Goal: Answer question/provide support: Share knowledge or assist other users

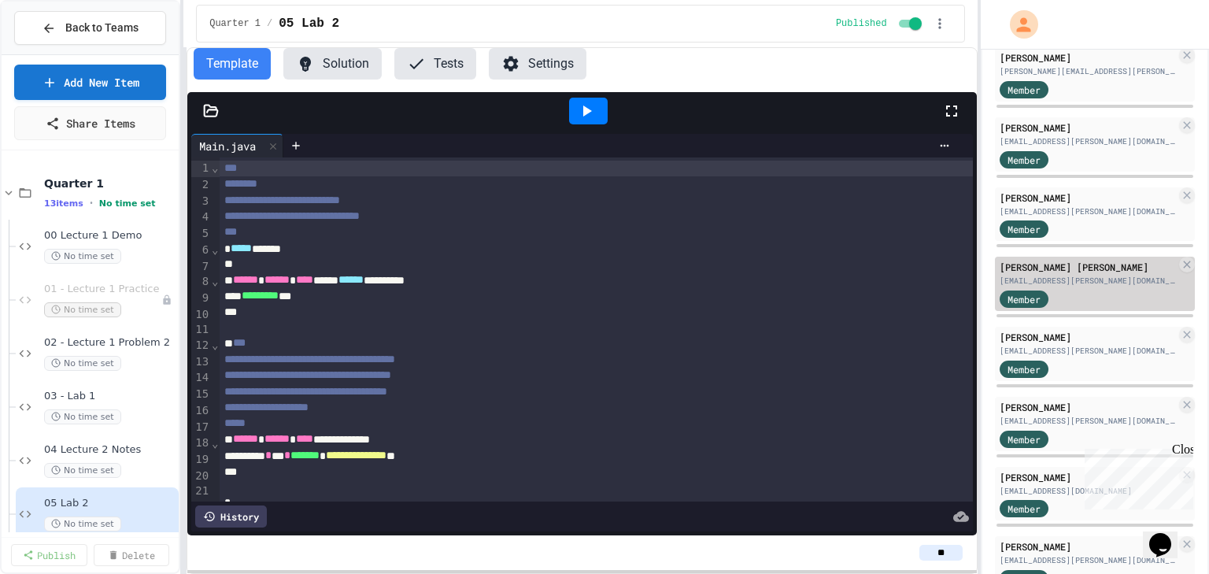
scroll to position [252, 0]
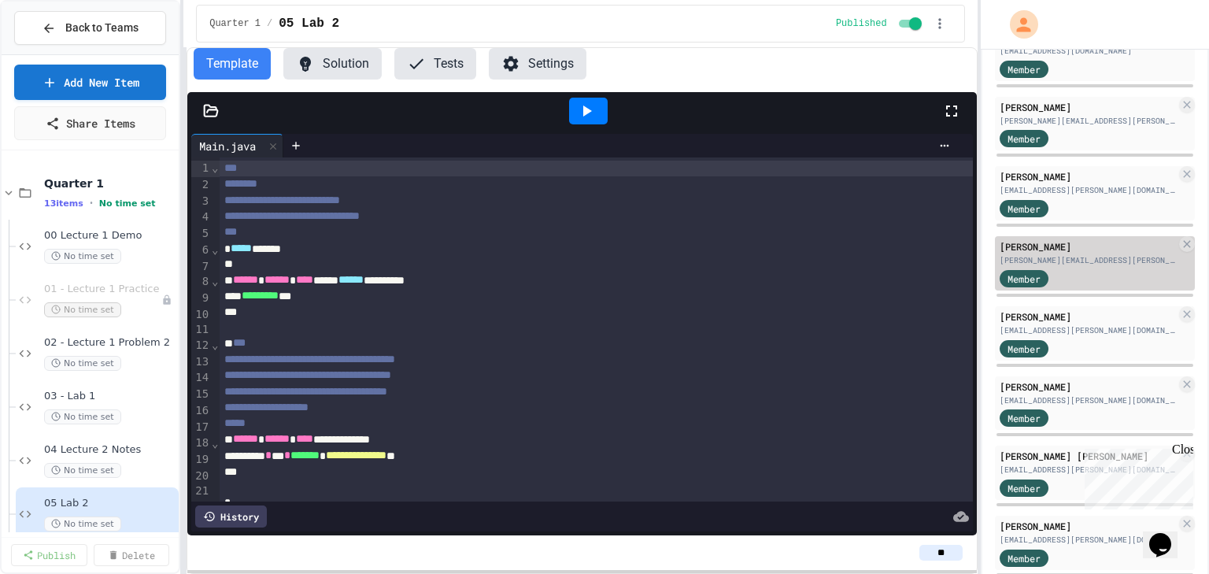
click at [1061, 264] on div "[PERSON_NAME][EMAIL_ADDRESS][PERSON_NAME][DOMAIN_NAME]" at bounding box center [1087, 260] width 176 height 12
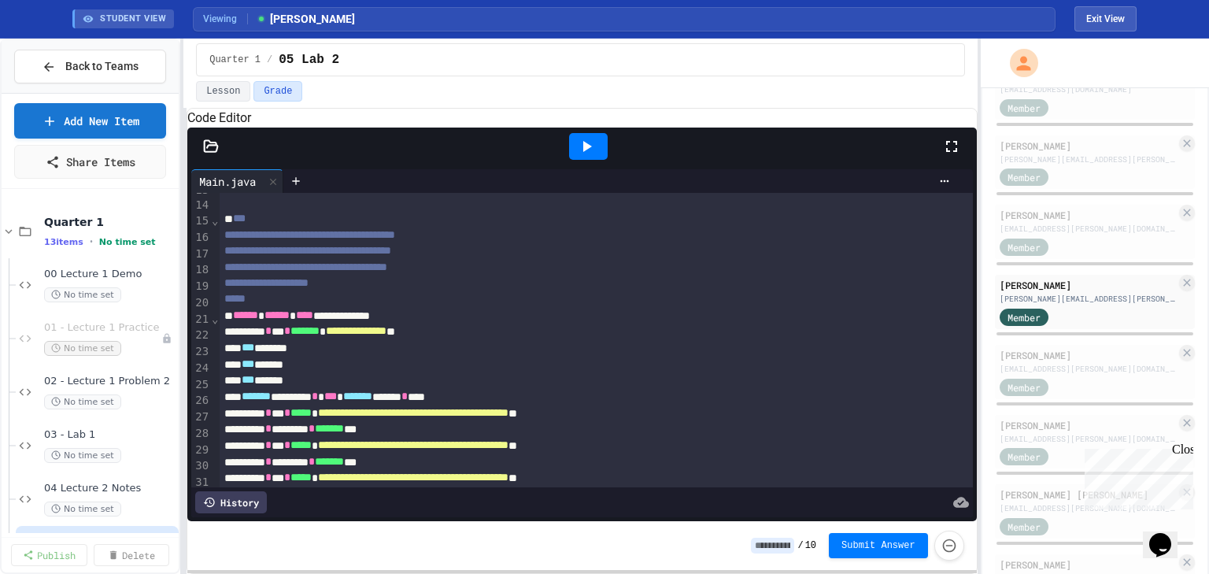
scroll to position [20, 0]
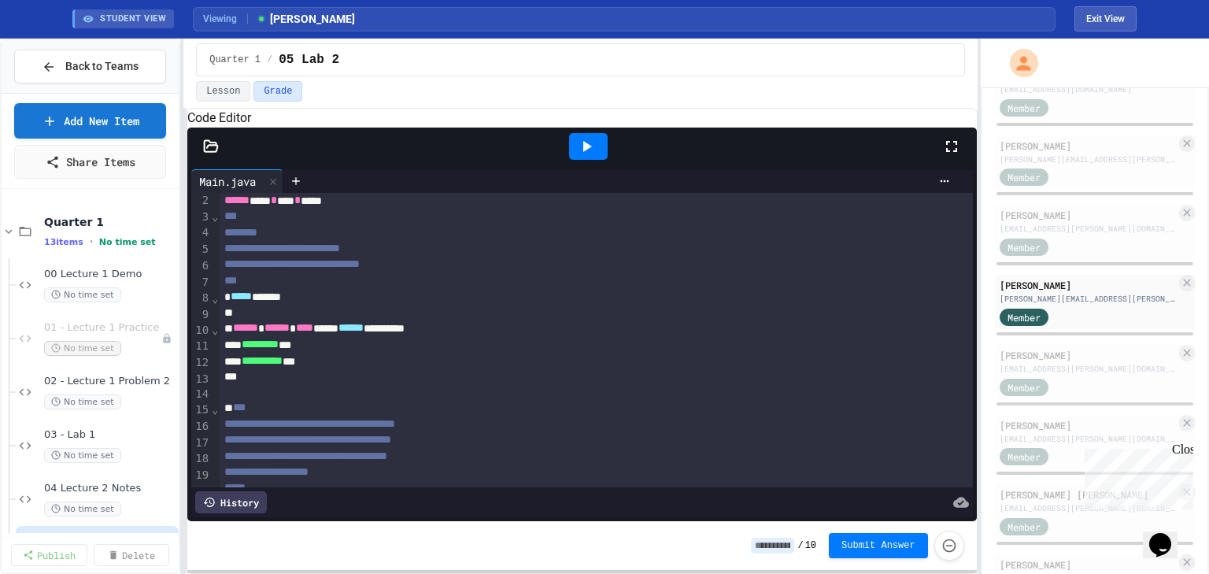
click at [592, 156] on icon at bounding box center [586, 146] width 19 height 19
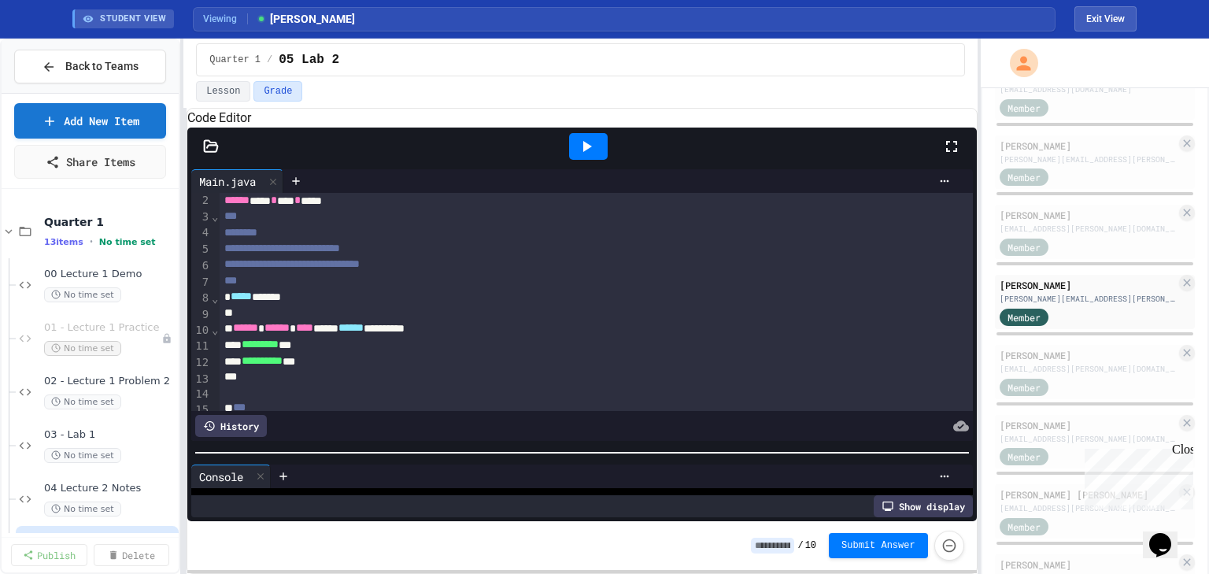
scroll to position [57, 0]
click at [768, 511] on div "**********" at bounding box center [581, 343] width 788 height 356
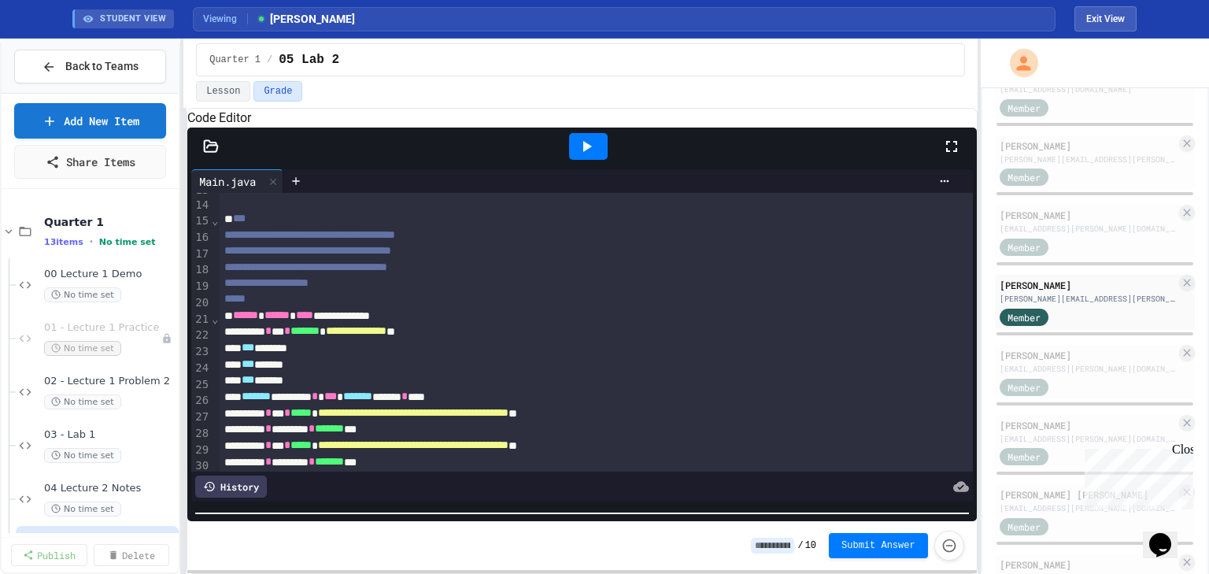
scroll to position [146, 0]
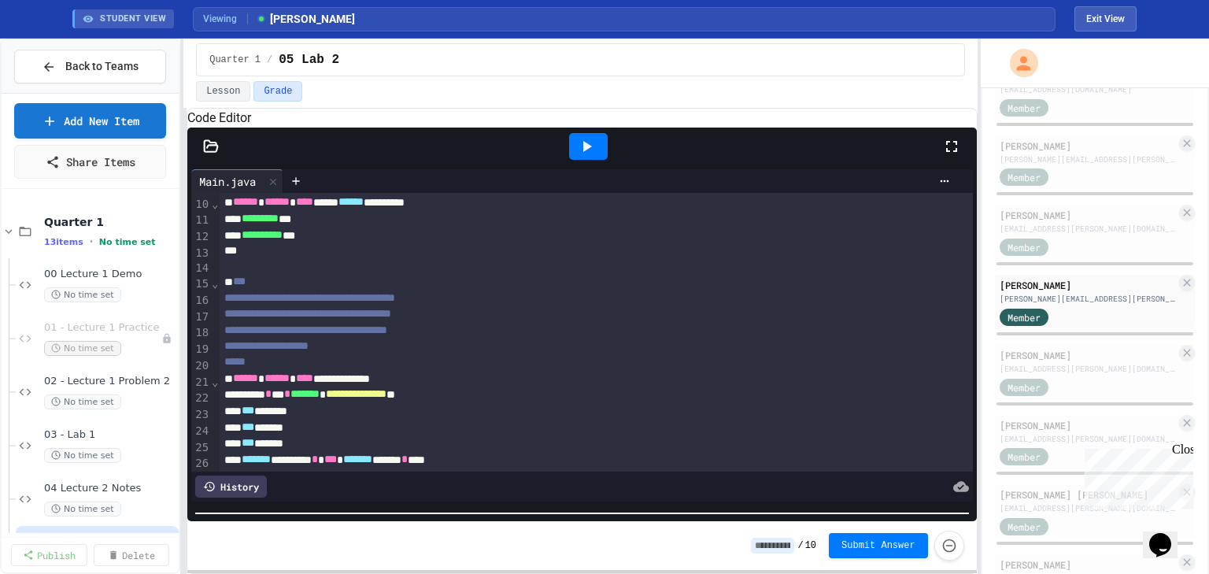
click at [248, 240] on span "**********" at bounding box center [262, 234] width 41 height 11
click at [579, 155] on icon at bounding box center [586, 146] width 19 height 19
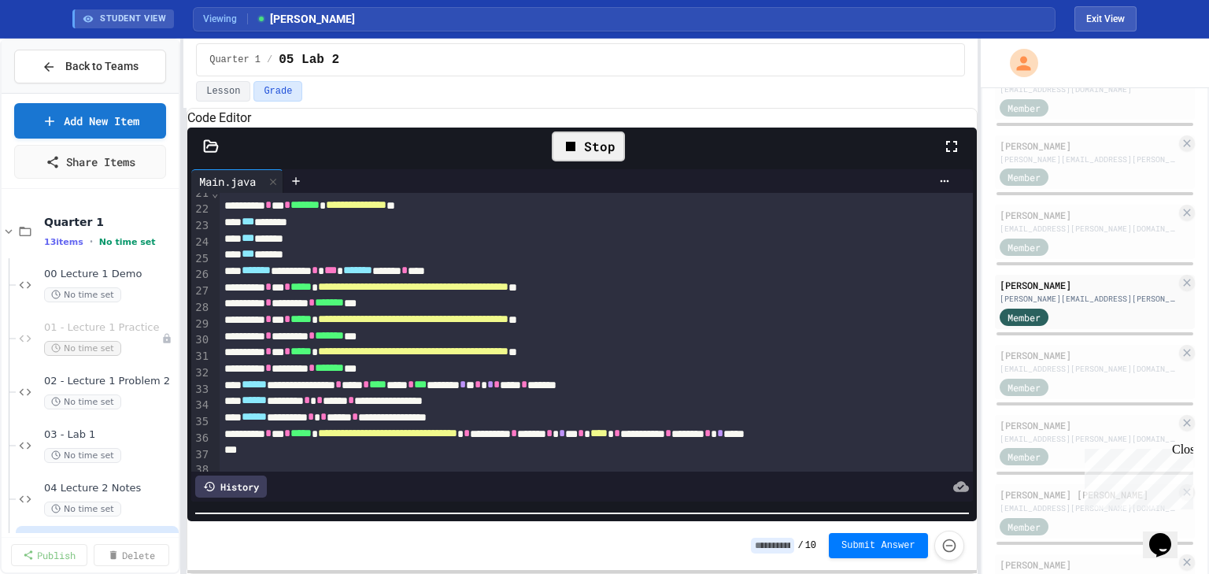
scroll to position [397, 0]
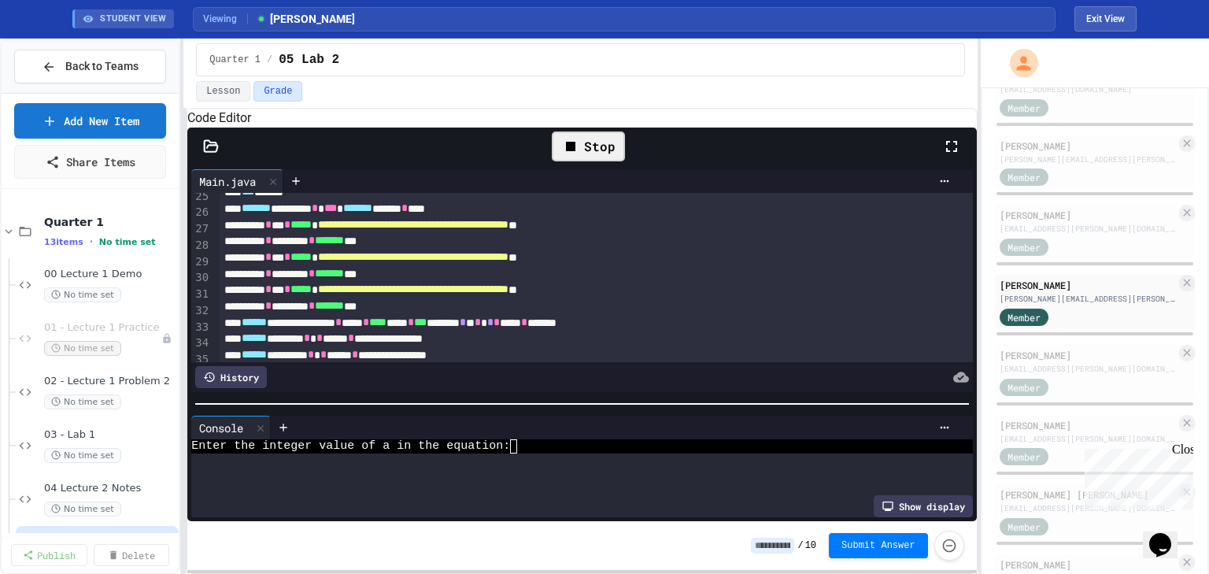
click at [527, 396] on div at bounding box center [581, 404] width 788 height 16
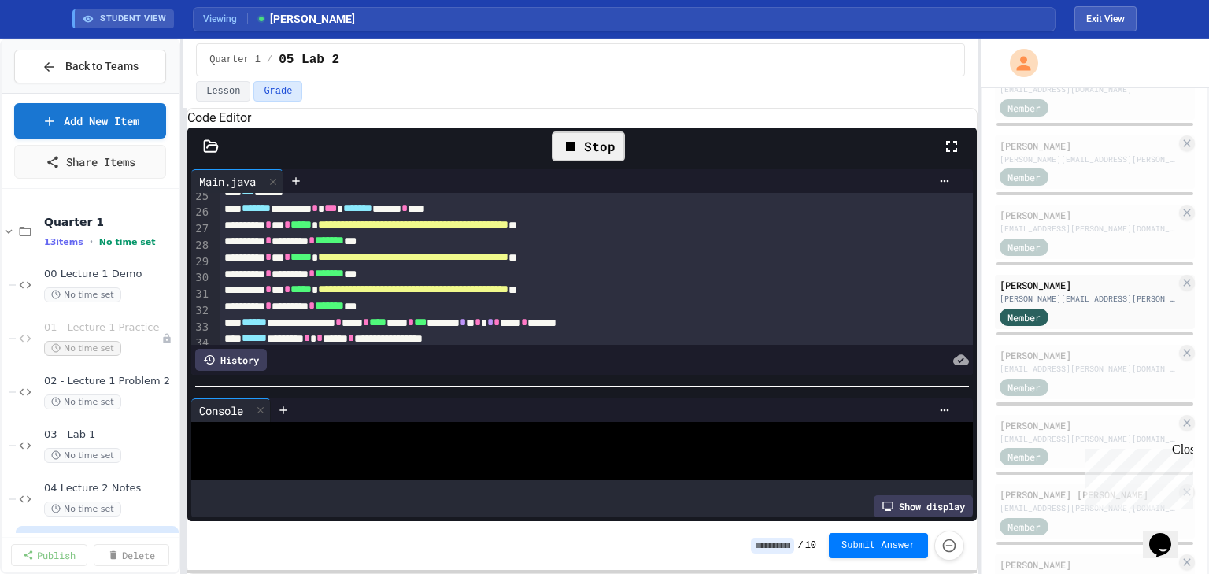
scroll to position [0, 0]
click at [524, 447] on div "Enter the integer value of a in the equation:" at bounding box center [570, 443] width 758 height 15
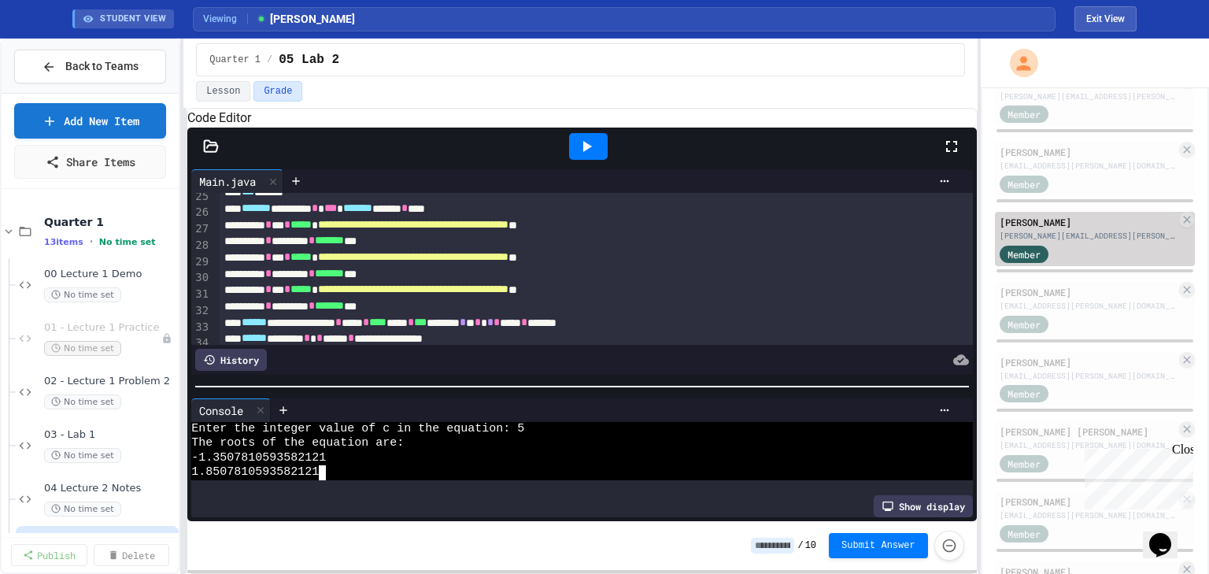
scroll to position [378, 0]
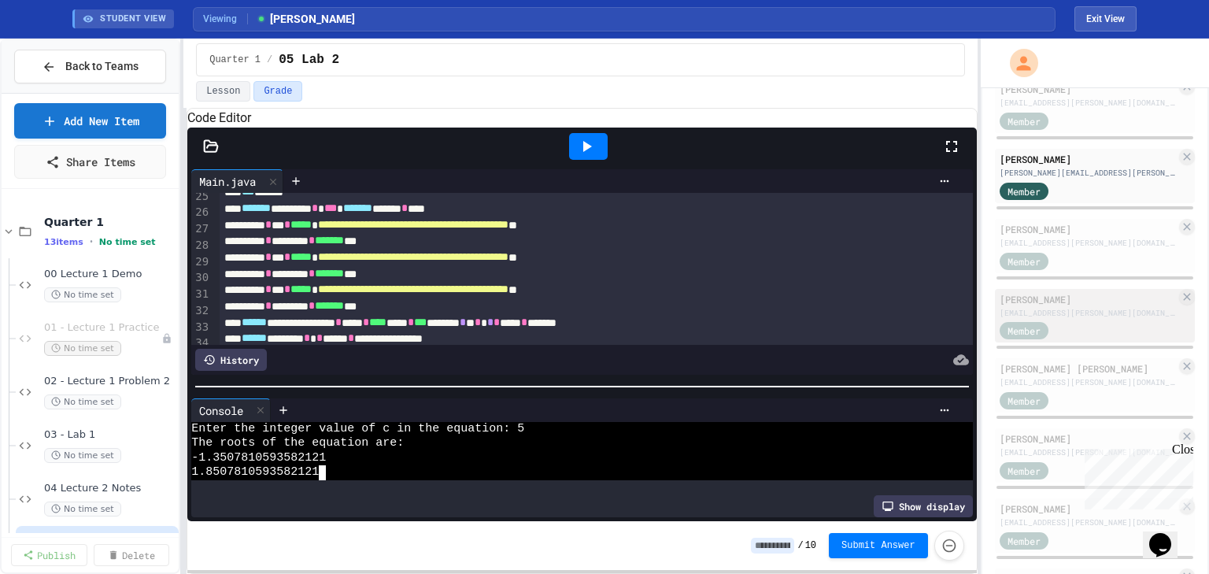
click at [1086, 309] on div "[EMAIL_ADDRESS][PERSON_NAME][DOMAIN_NAME]" at bounding box center [1087, 313] width 176 height 12
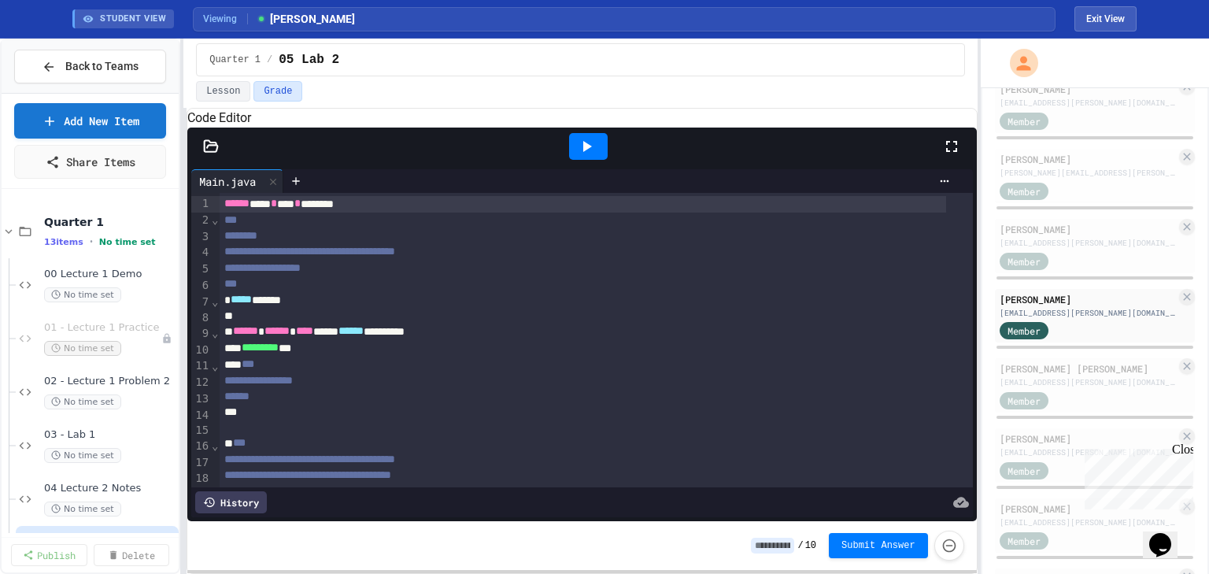
scroll to position [189, 0]
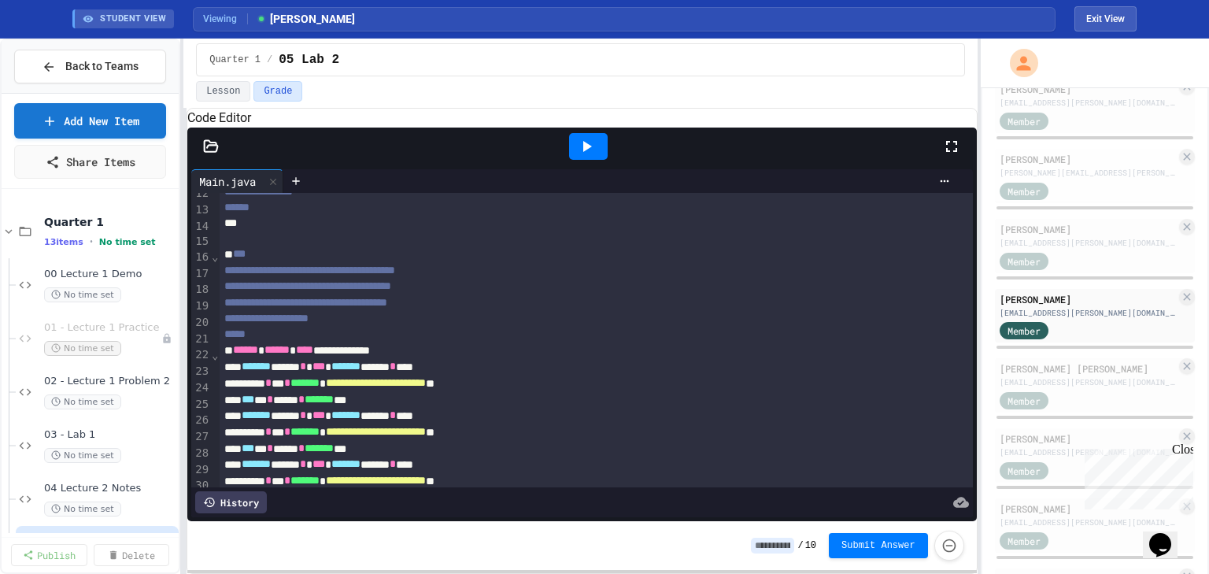
click at [583, 152] on icon at bounding box center [587, 146] width 9 height 11
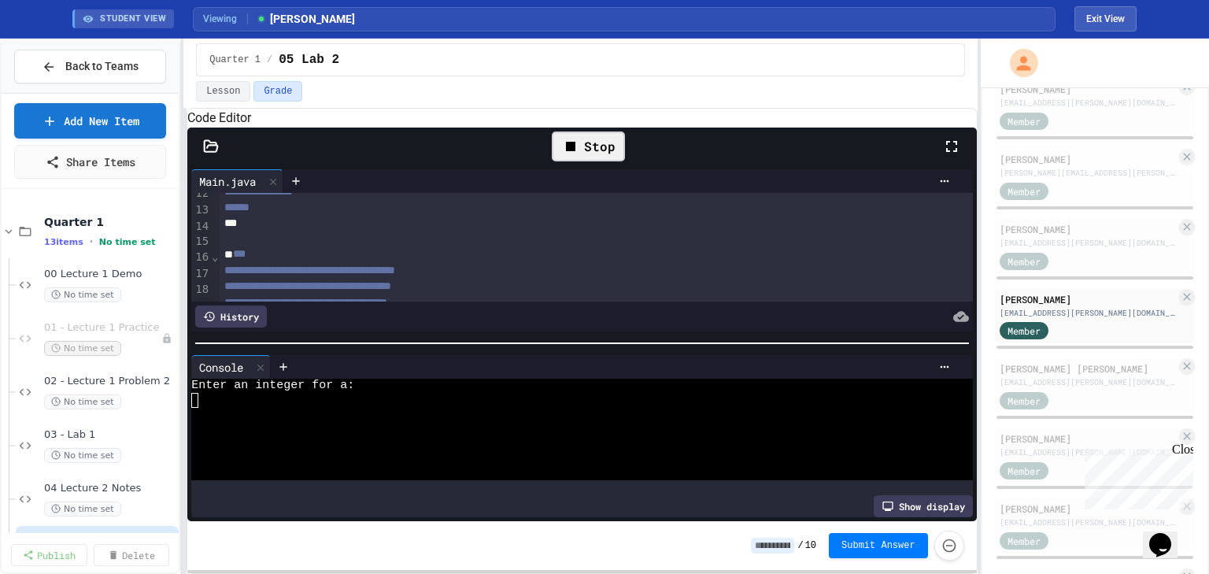
click at [404, 415] on div at bounding box center [570, 415] width 758 height 14
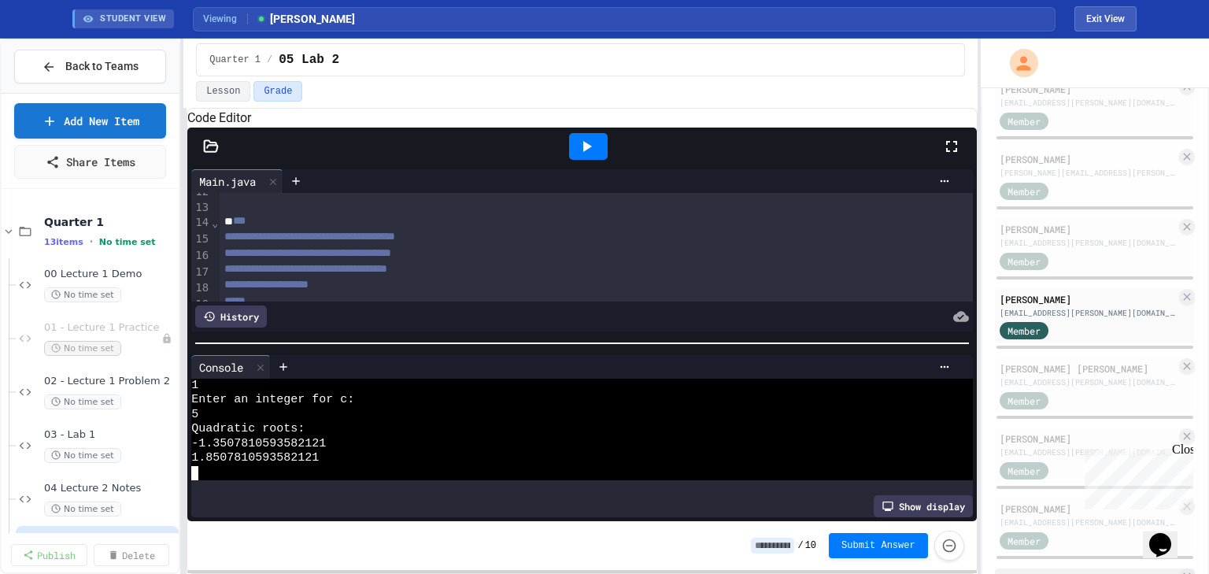
scroll to position [680, 0]
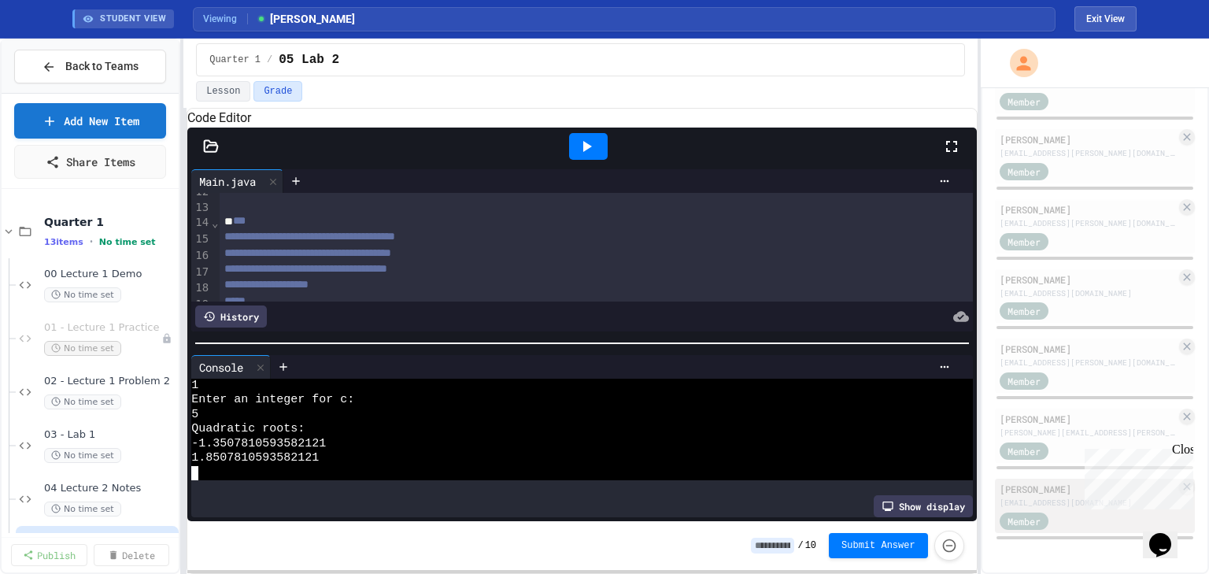
click at [1005, 487] on div "[PERSON_NAME]" at bounding box center [1087, 489] width 176 height 14
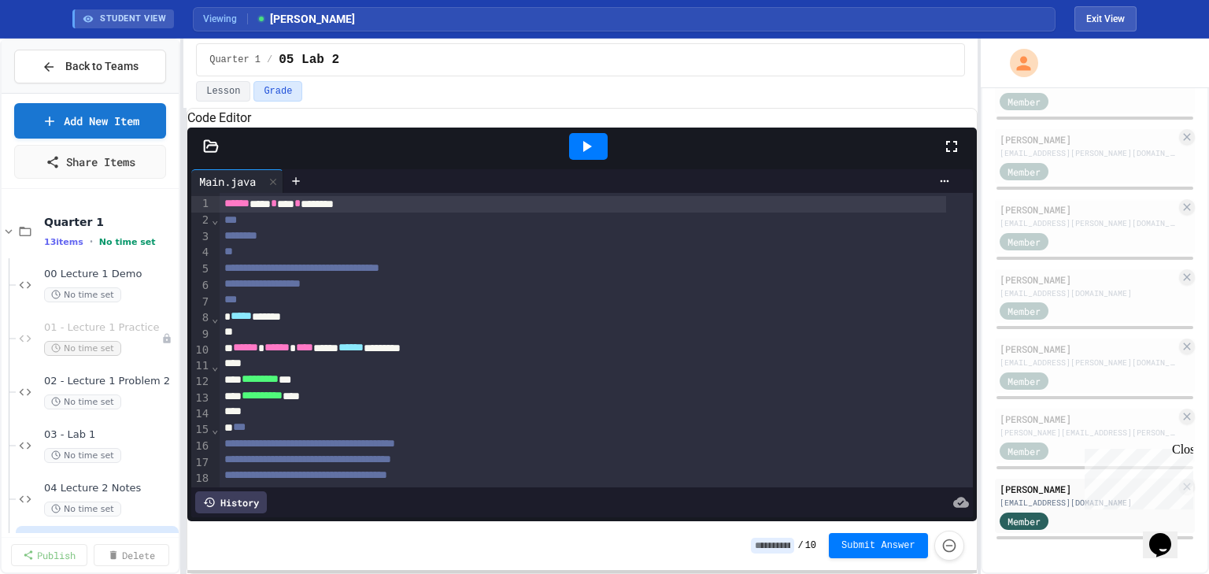
click at [591, 156] on icon at bounding box center [586, 146] width 19 height 19
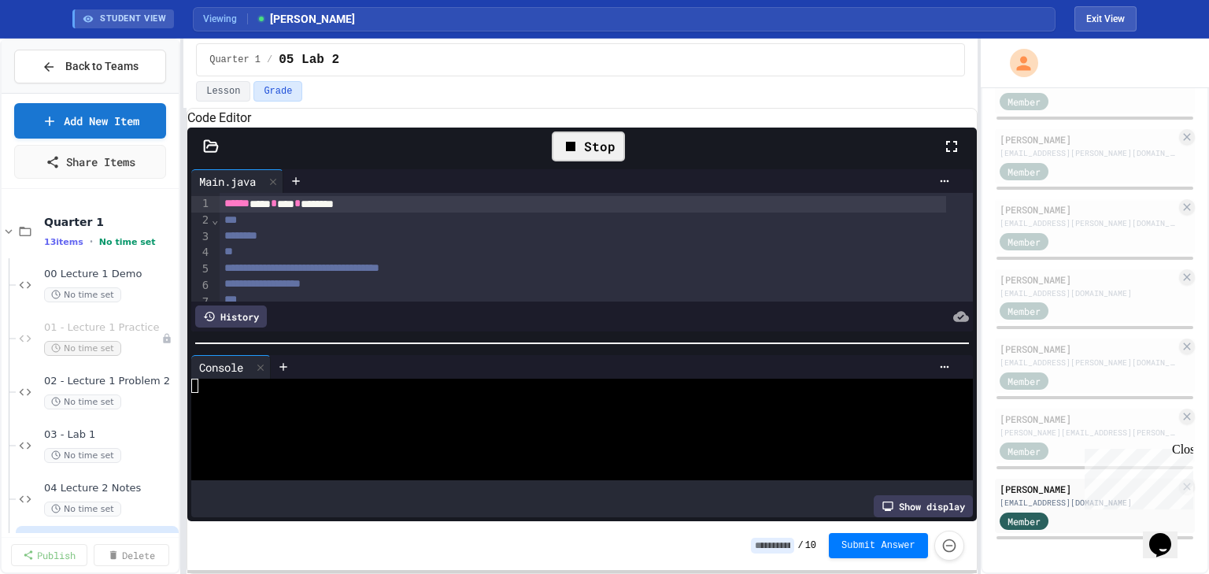
click at [387, 422] on div at bounding box center [570, 415] width 758 height 14
click at [408, 407] on div at bounding box center [570, 400] width 758 height 14
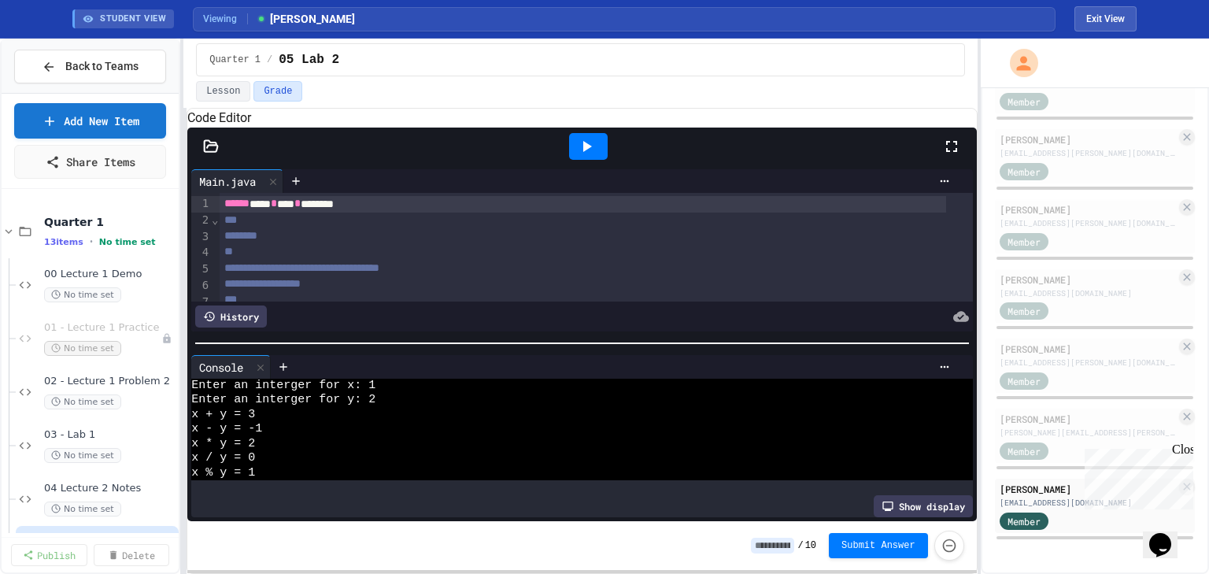
scroll to position [43, 0]
click at [578, 156] on icon at bounding box center [586, 146] width 19 height 19
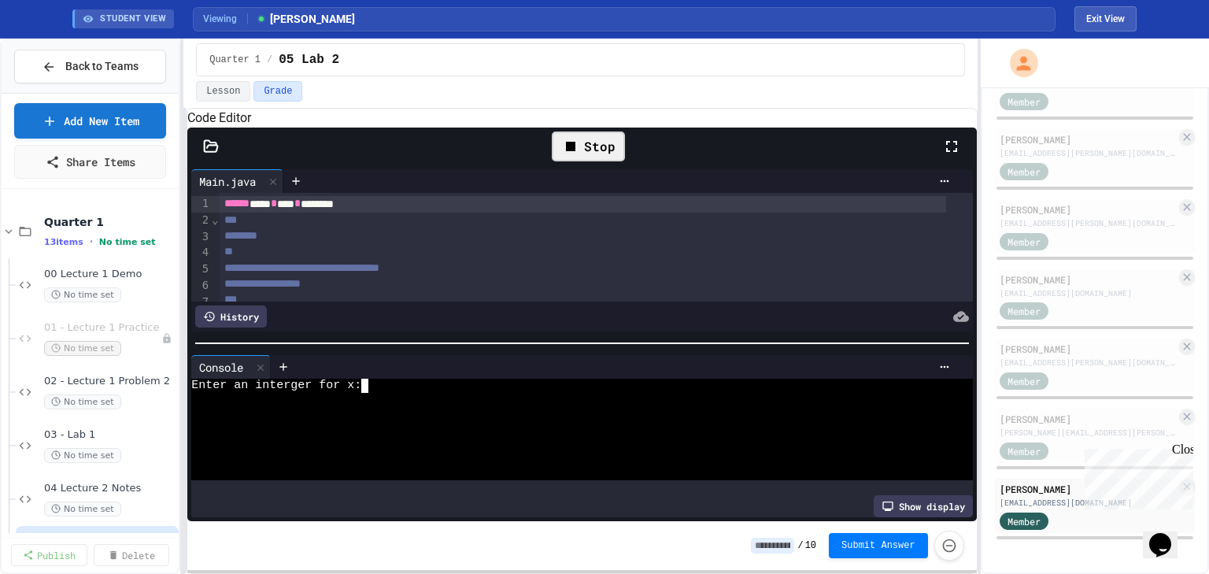
click at [453, 404] on div at bounding box center [570, 400] width 758 height 14
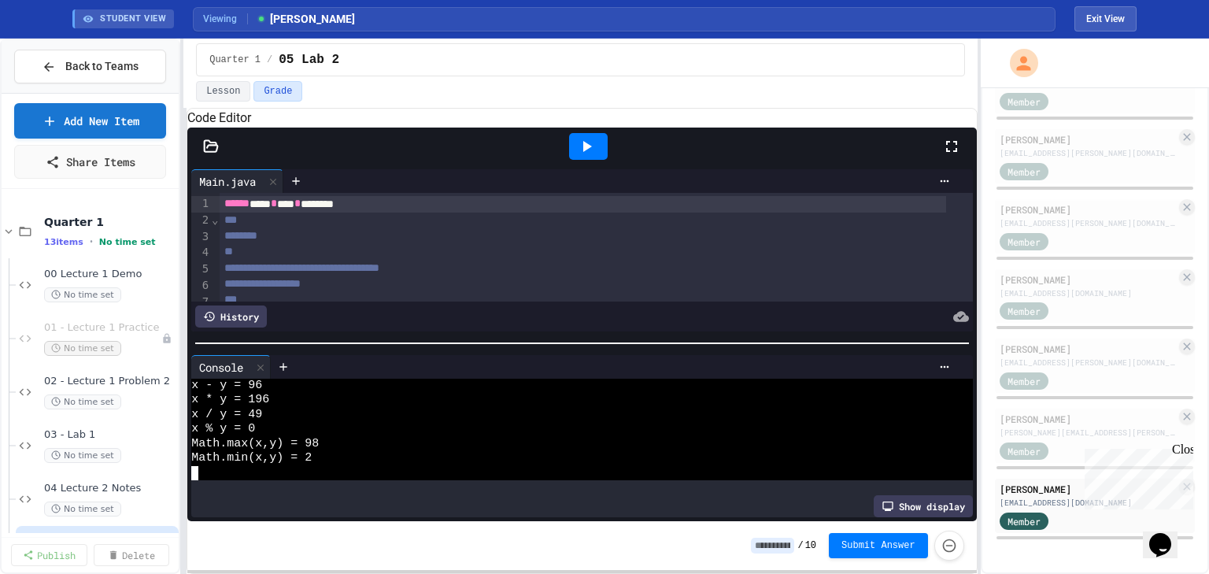
scroll to position [43, 0]
click at [1055, 359] on div "[EMAIL_ADDRESS][PERSON_NAME][DOMAIN_NAME]" at bounding box center [1087, 362] width 176 height 12
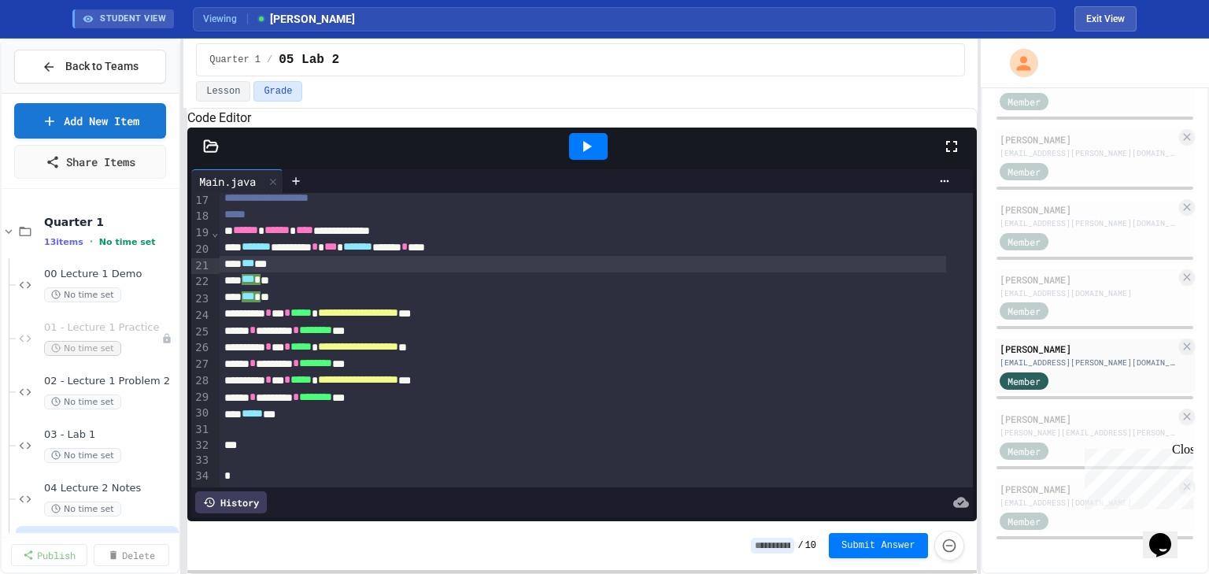
scroll to position [298, 0]
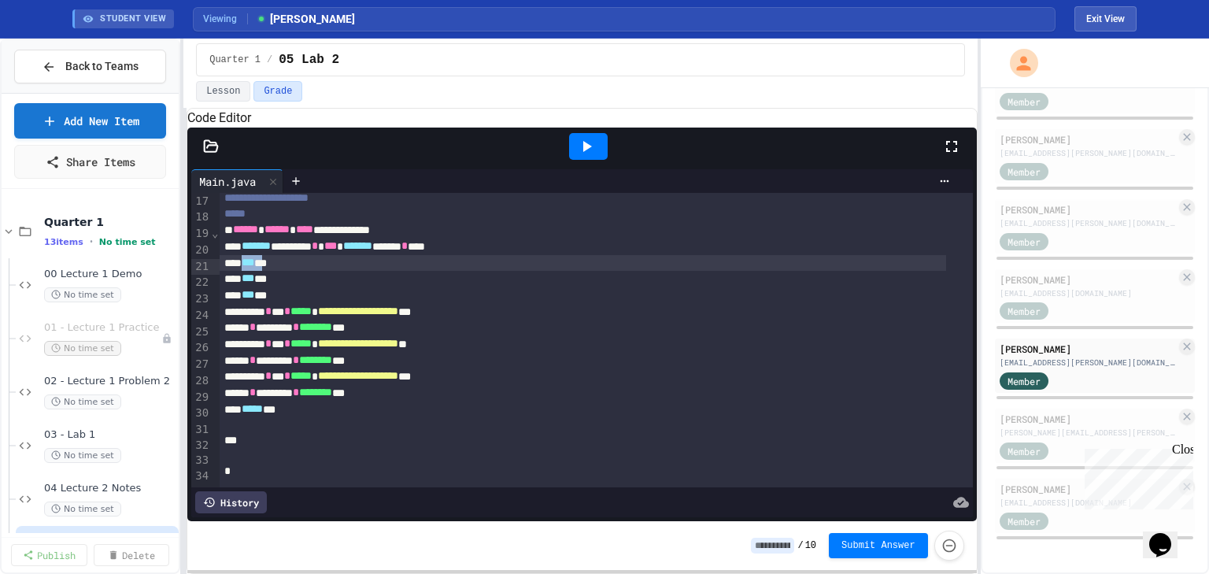
drag, startPoint x: 244, startPoint y: 253, endPoint x: 277, endPoint y: 251, distance: 33.1
click at [277, 255] on div "*** **" at bounding box center [583, 263] width 726 height 17
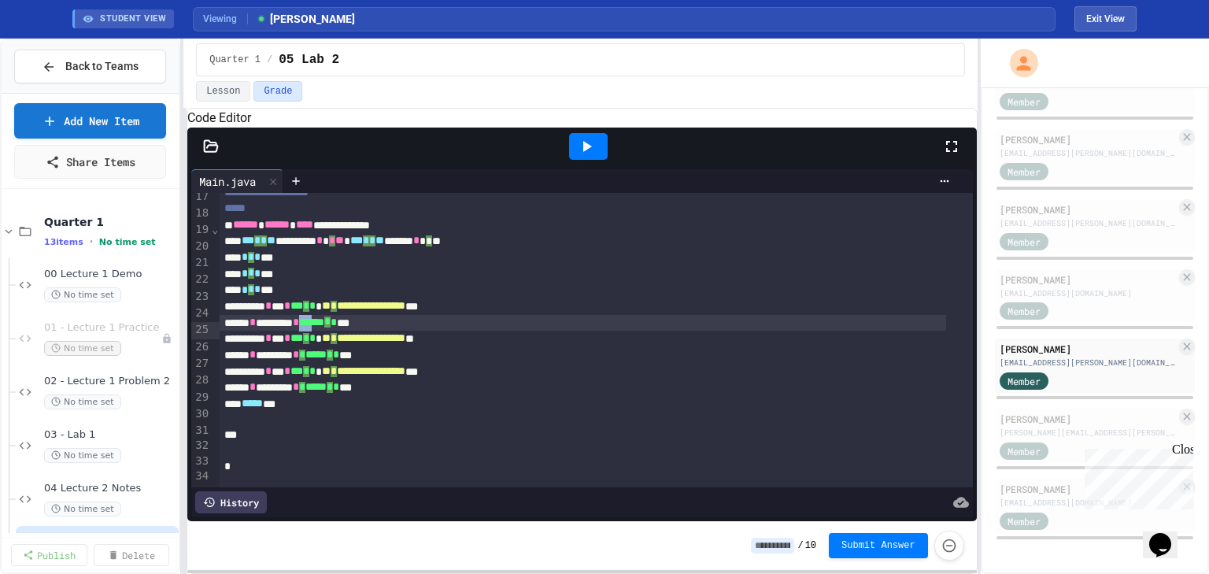
scroll to position [299, 0]
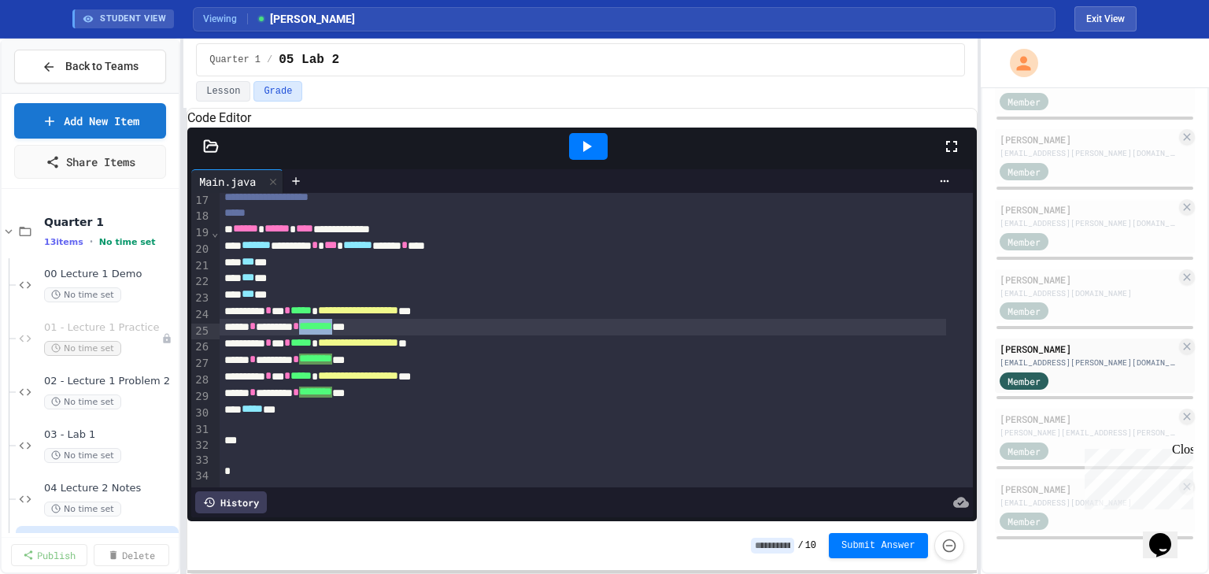
drag, startPoint x: 325, startPoint y: 316, endPoint x: 371, endPoint y: 310, distance: 46.8
click at [332, 320] on span "********" at bounding box center [315, 325] width 33 height 11
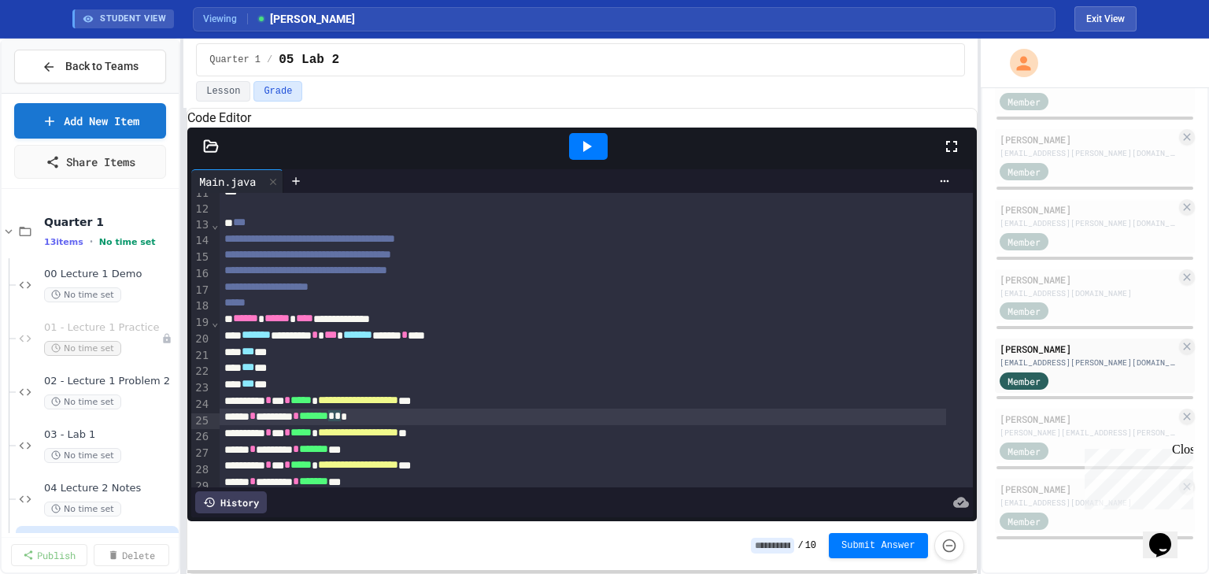
scroll to position [235, 0]
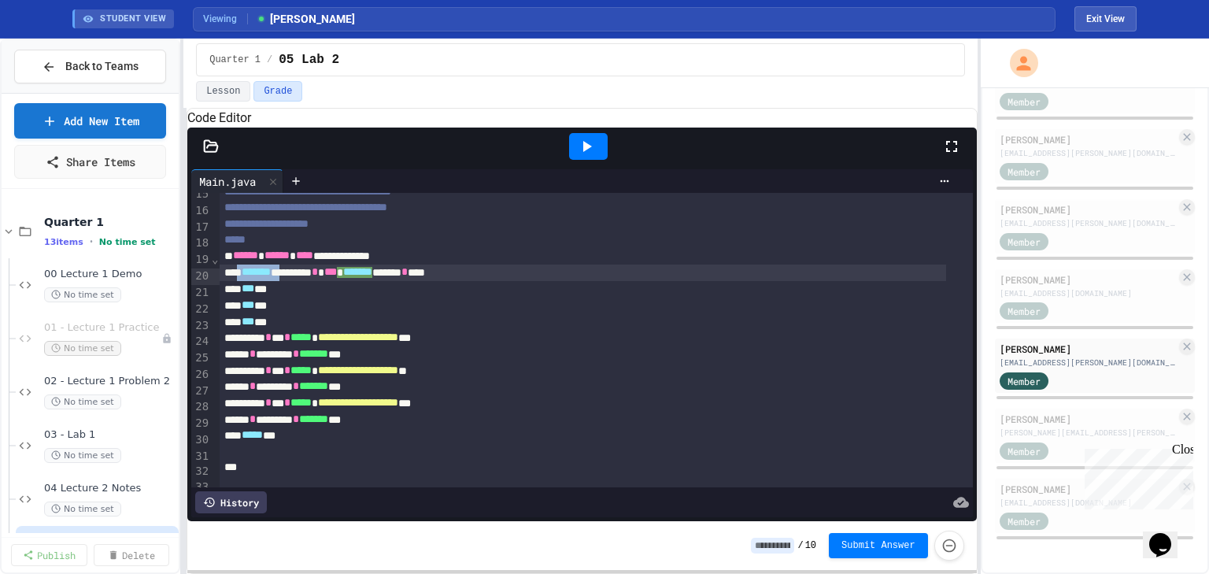
drag, startPoint x: 242, startPoint y: 294, endPoint x: 304, endPoint y: 293, distance: 61.4
click at [304, 281] on div "******* ******** * *** ******* ******* * ****" at bounding box center [583, 272] width 726 height 17
drag, startPoint x: 391, startPoint y: 294, endPoint x: 428, endPoint y: 301, distance: 37.7
click at [428, 281] on div "* ****** ******** * *** ******* ******* * ****" at bounding box center [583, 272] width 726 height 17
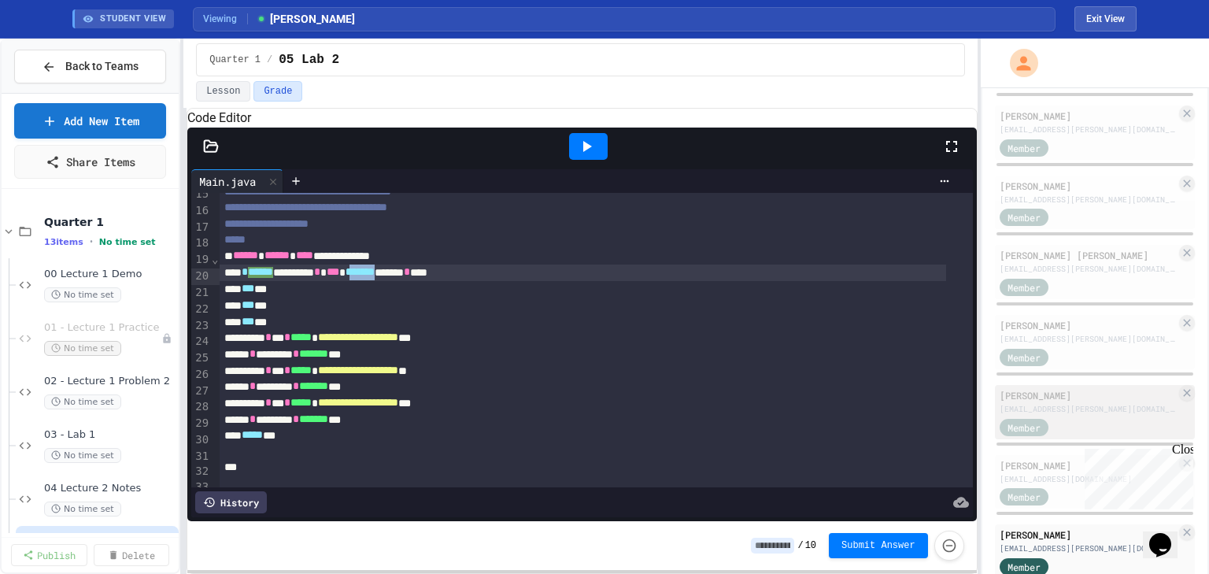
scroll to position [176, 0]
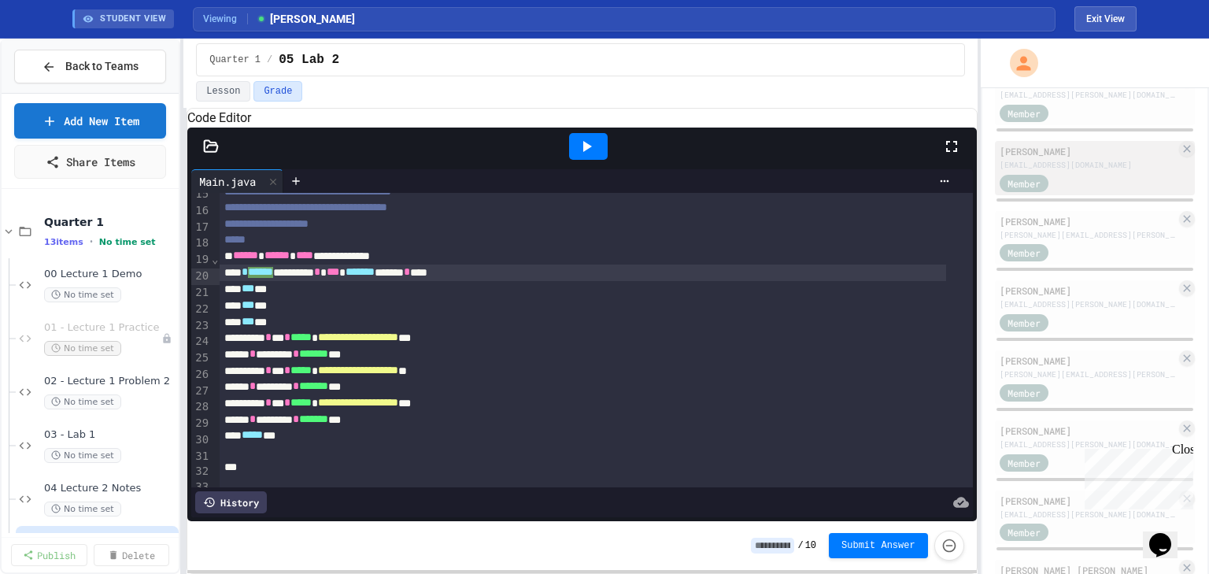
click at [1050, 153] on div "[PERSON_NAME]" at bounding box center [1087, 151] width 176 height 14
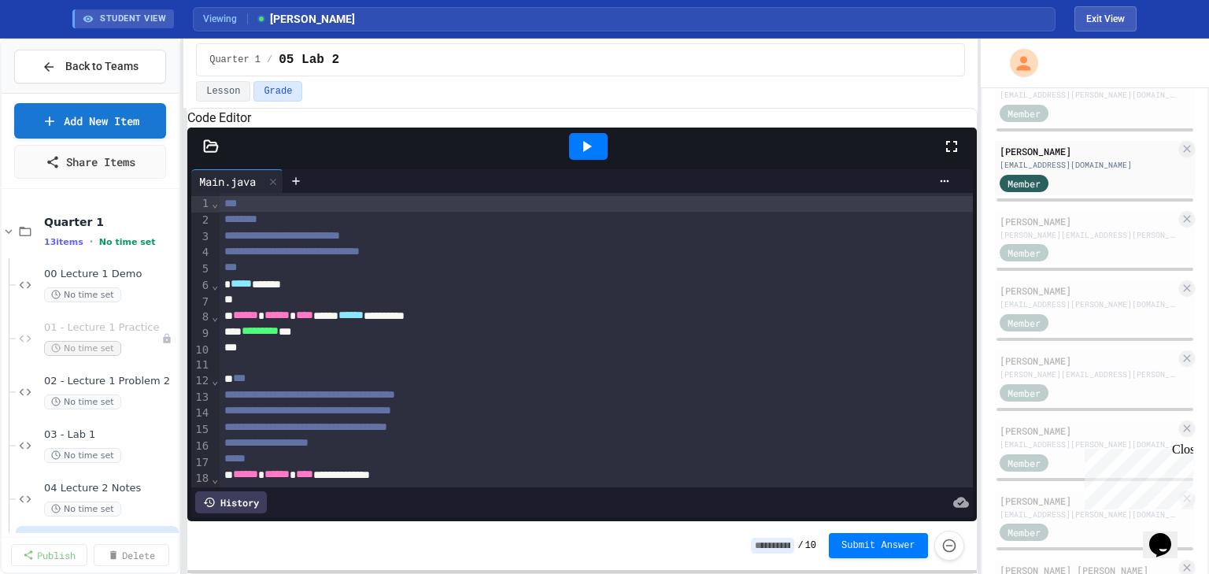
click at [220, 212] on div "***" at bounding box center [596, 204] width 753 height 16
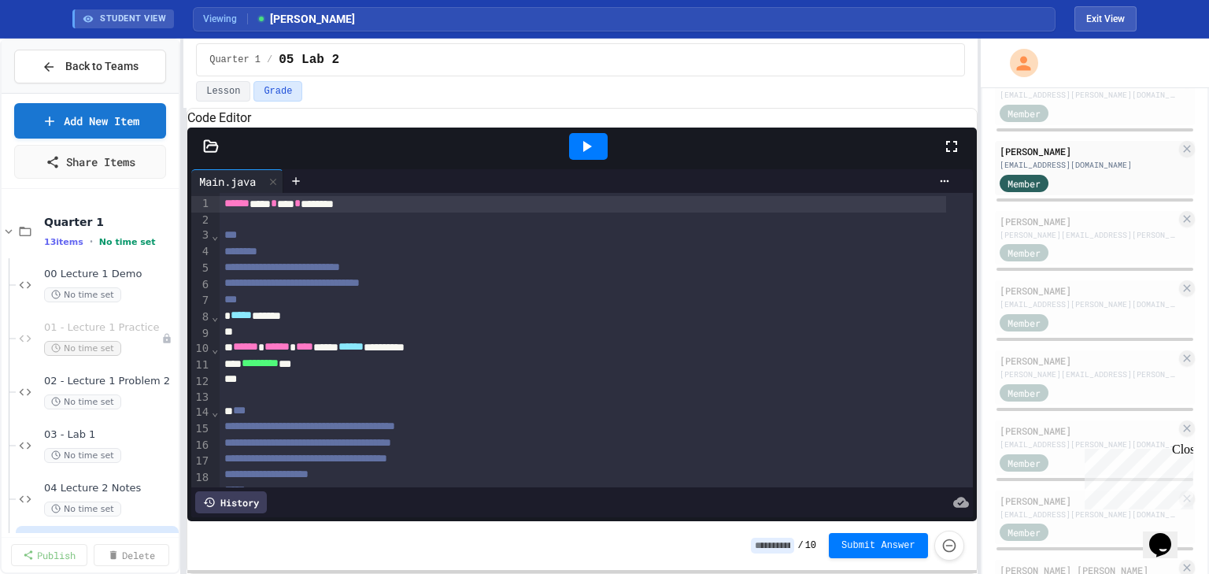
click at [574, 160] on div at bounding box center [588, 146] width 39 height 27
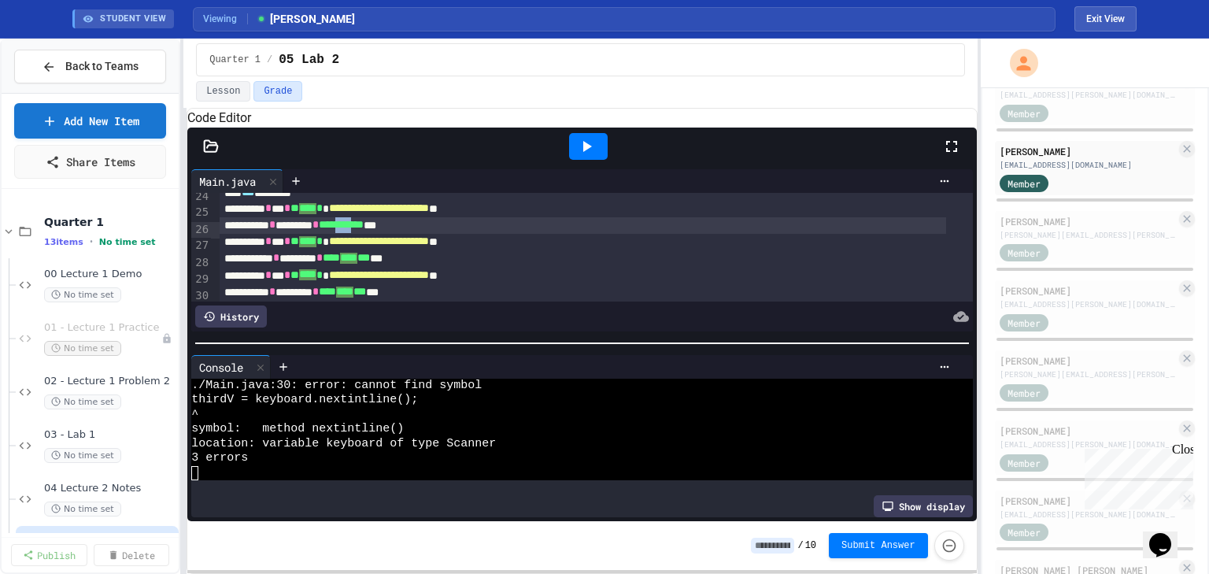
scroll to position [378, 0]
drag, startPoint x: 381, startPoint y: 252, endPoint x: 419, endPoint y: 255, distance: 38.7
click at [363, 231] on span "**********" at bounding box center [341, 225] width 45 height 11
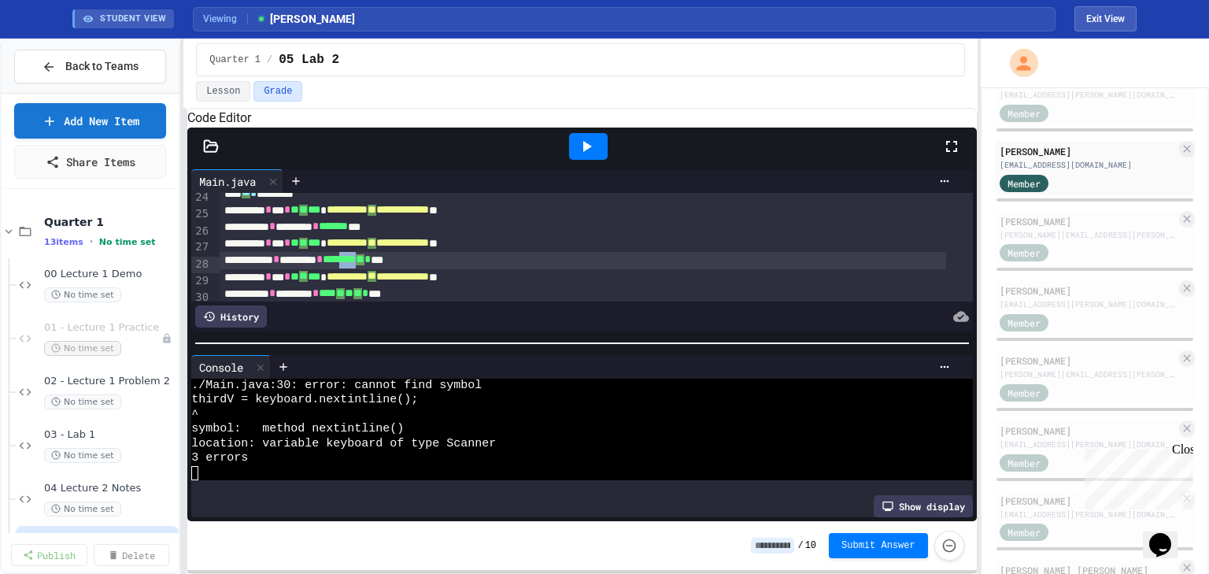
scroll to position [378, 0]
drag, startPoint x: 387, startPoint y: 280, endPoint x: 426, endPoint y: 281, distance: 39.3
click at [367, 263] on span "**********" at bounding box center [345, 257] width 45 height 11
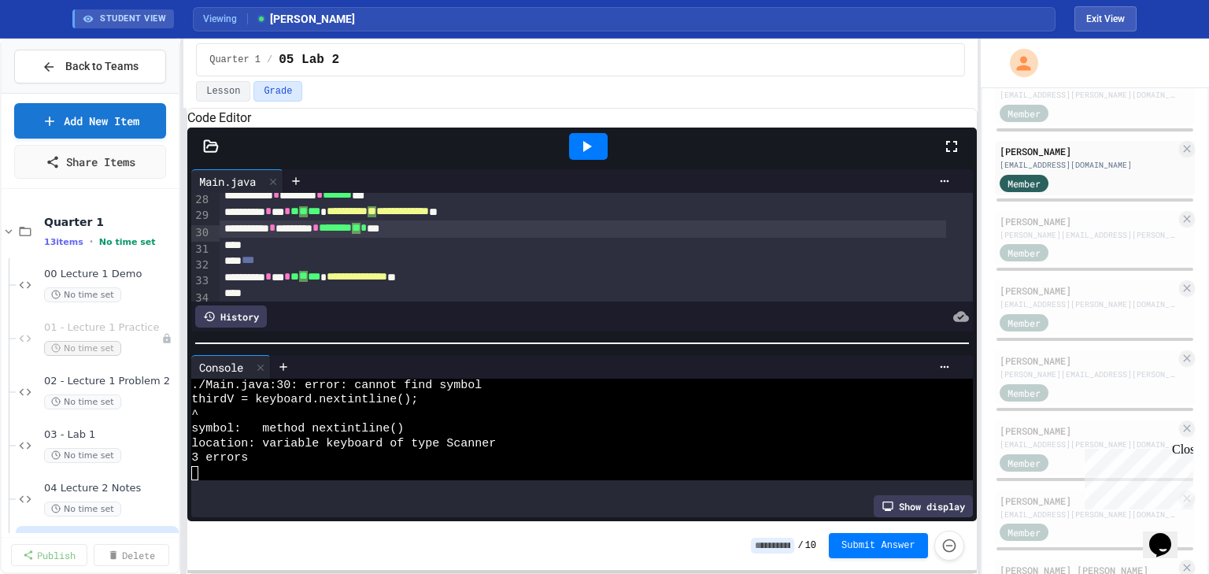
scroll to position [442, 0]
drag, startPoint x: 380, startPoint y: 249, endPoint x: 419, endPoint y: 251, distance: 39.4
click at [363, 232] on span "**********" at bounding box center [341, 226] width 45 height 11
click at [598, 160] on div at bounding box center [588, 146] width 39 height 27
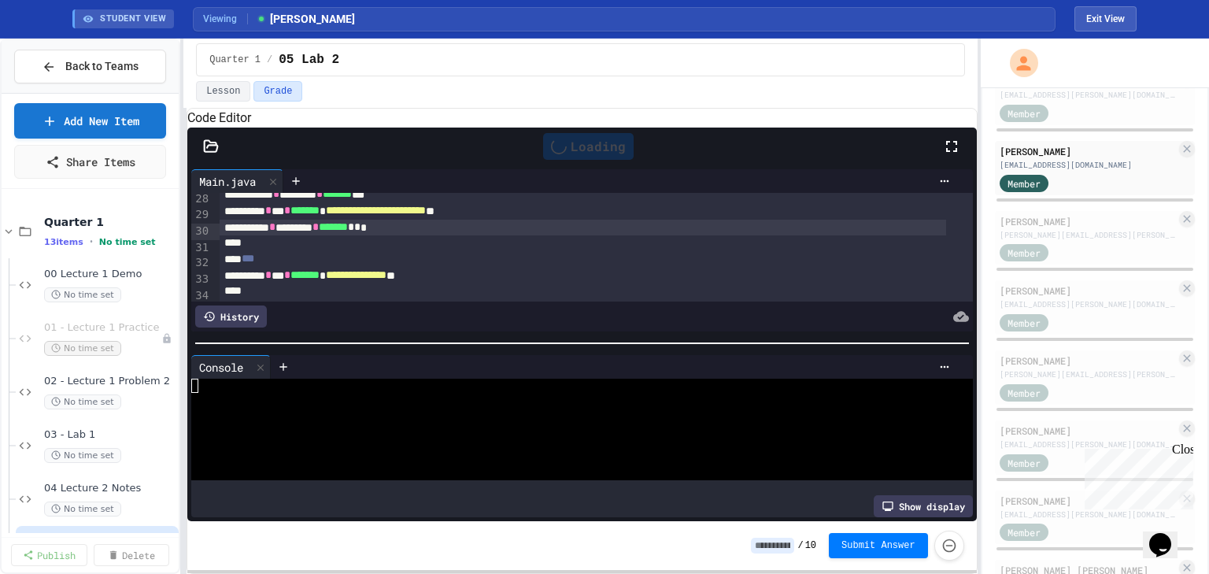
scroll to position [0, 0]
